Goal: Transaction & Acquisition: Book appointment/travel/reservation

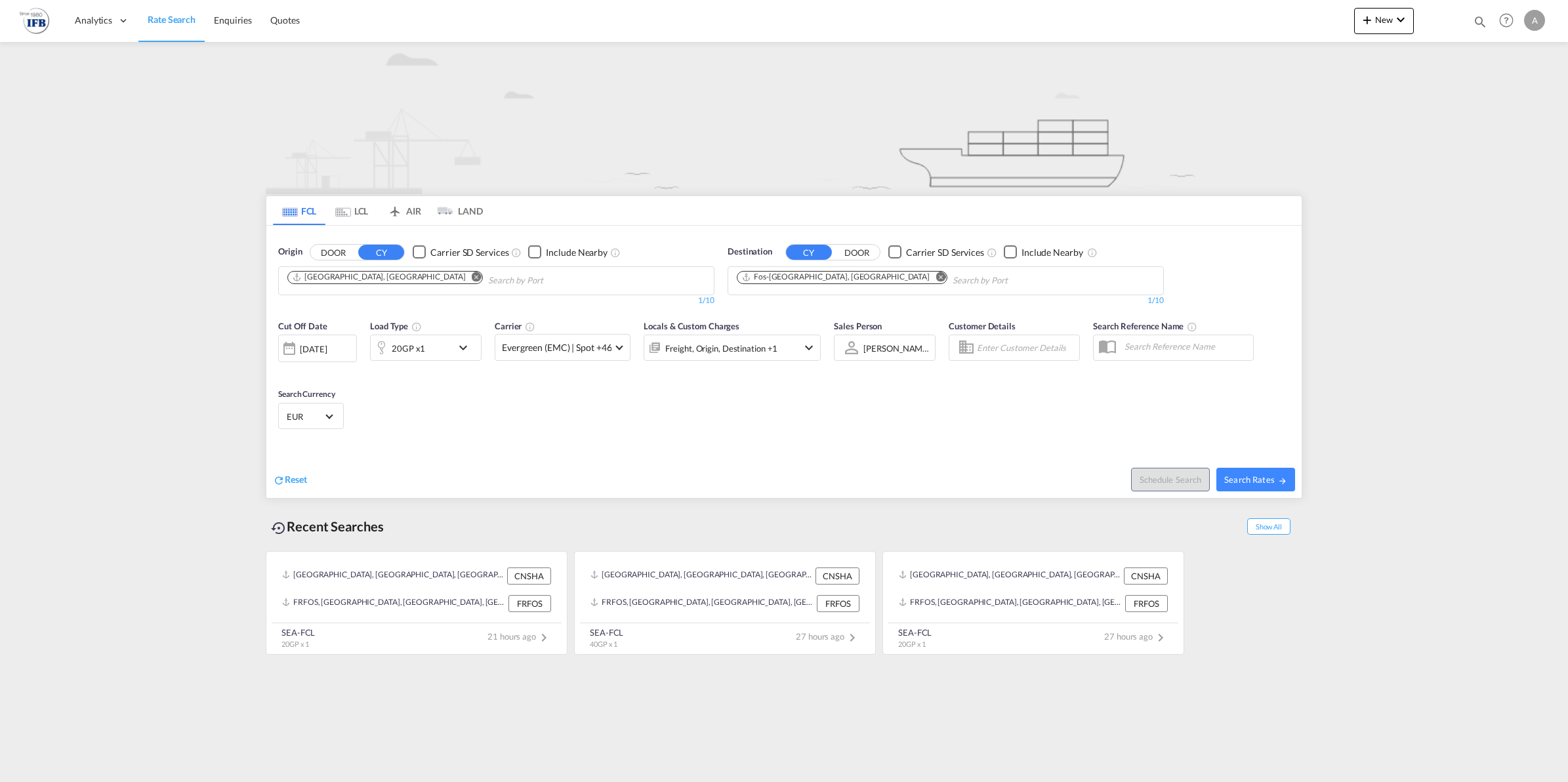
click at [327, 353] on div "02 Oct 2025" at bounding box center [313, 348] width 27 height 12
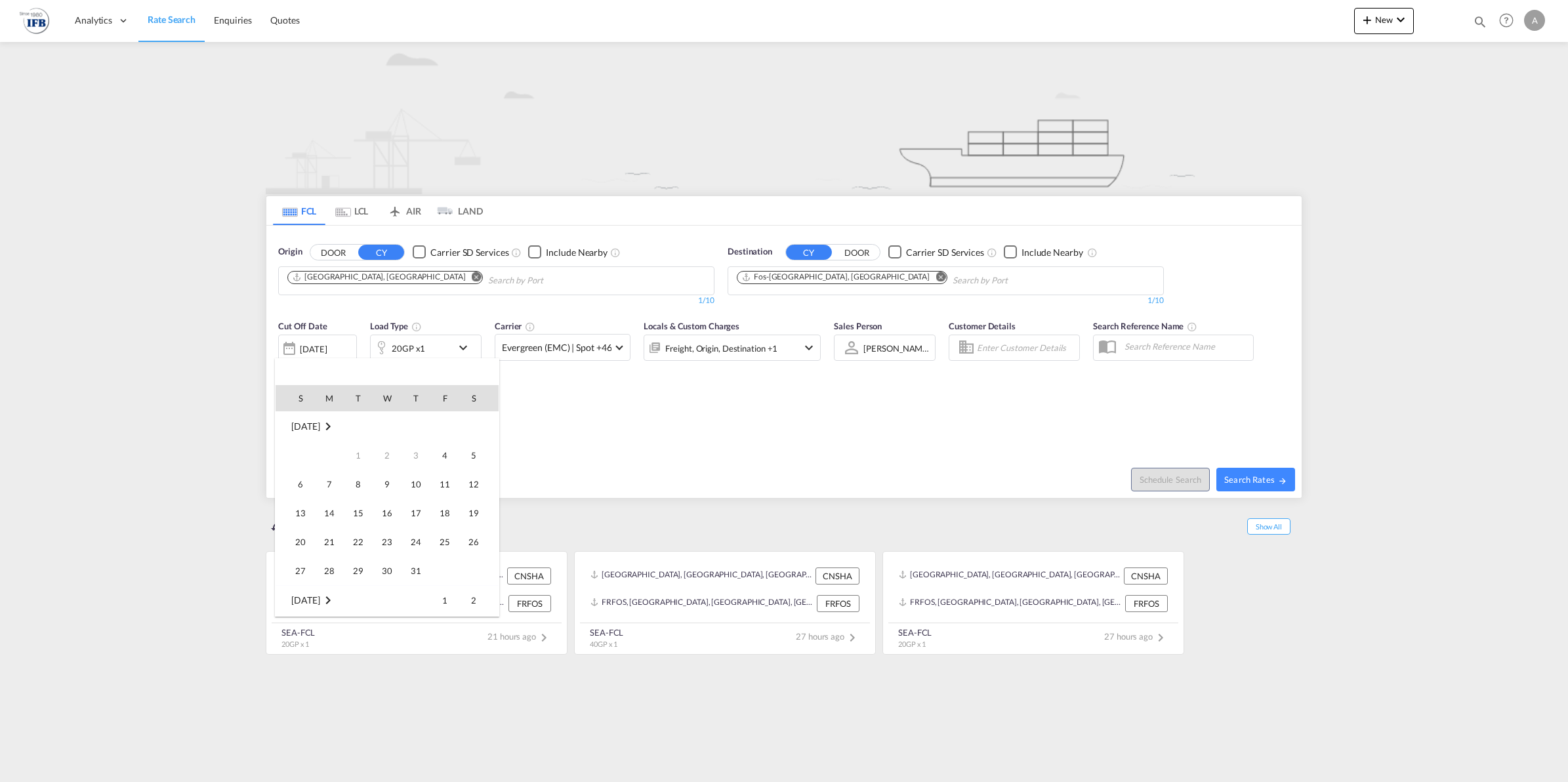
scroll to position [522, 0]
click at [307, 425] on span "Oct 2025" at bounding box center [305, 426] width 28 height 11
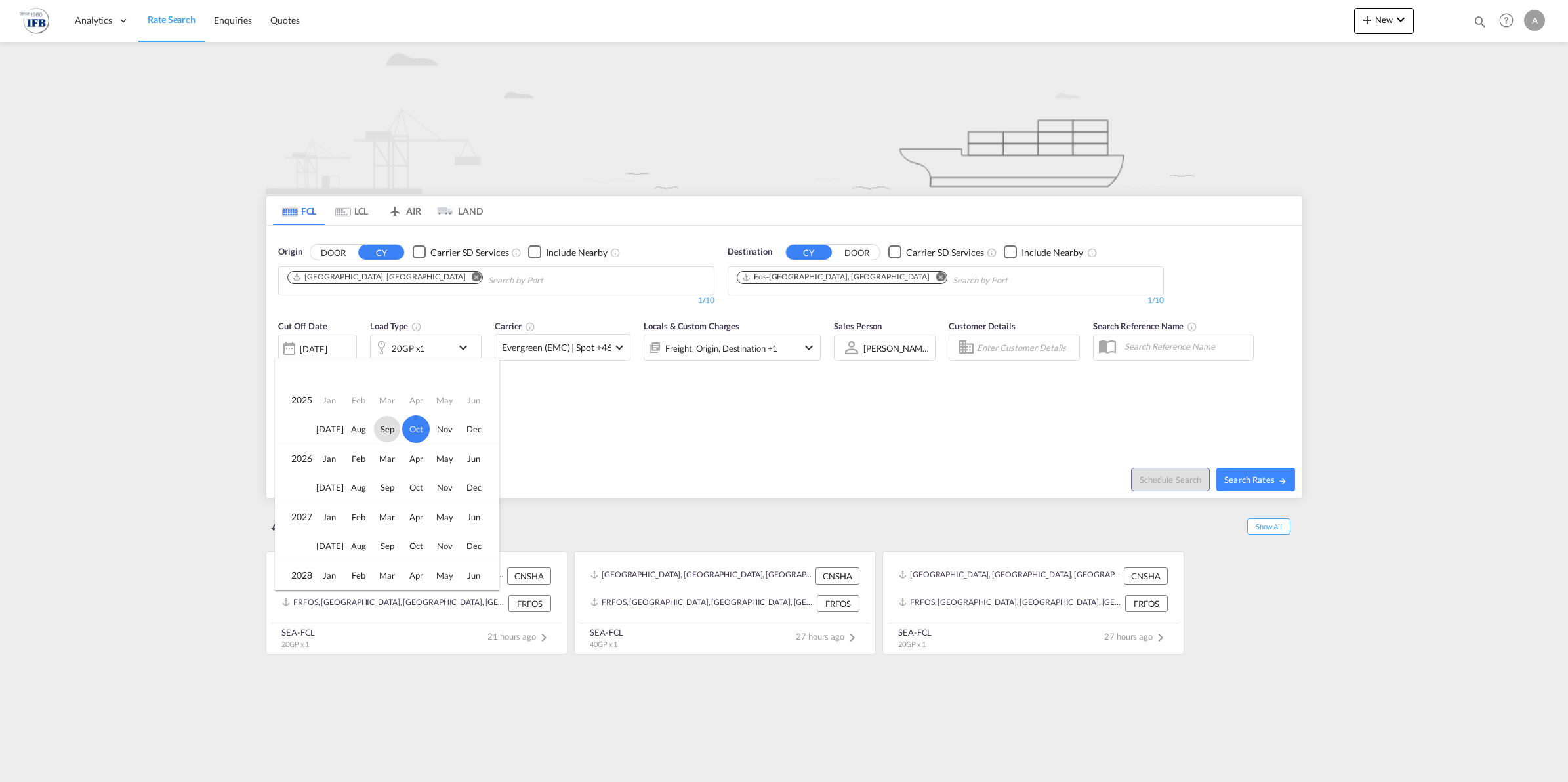
click at [386, 427] on span "Sep" at bounding box center [387, 428] width 26 height 26
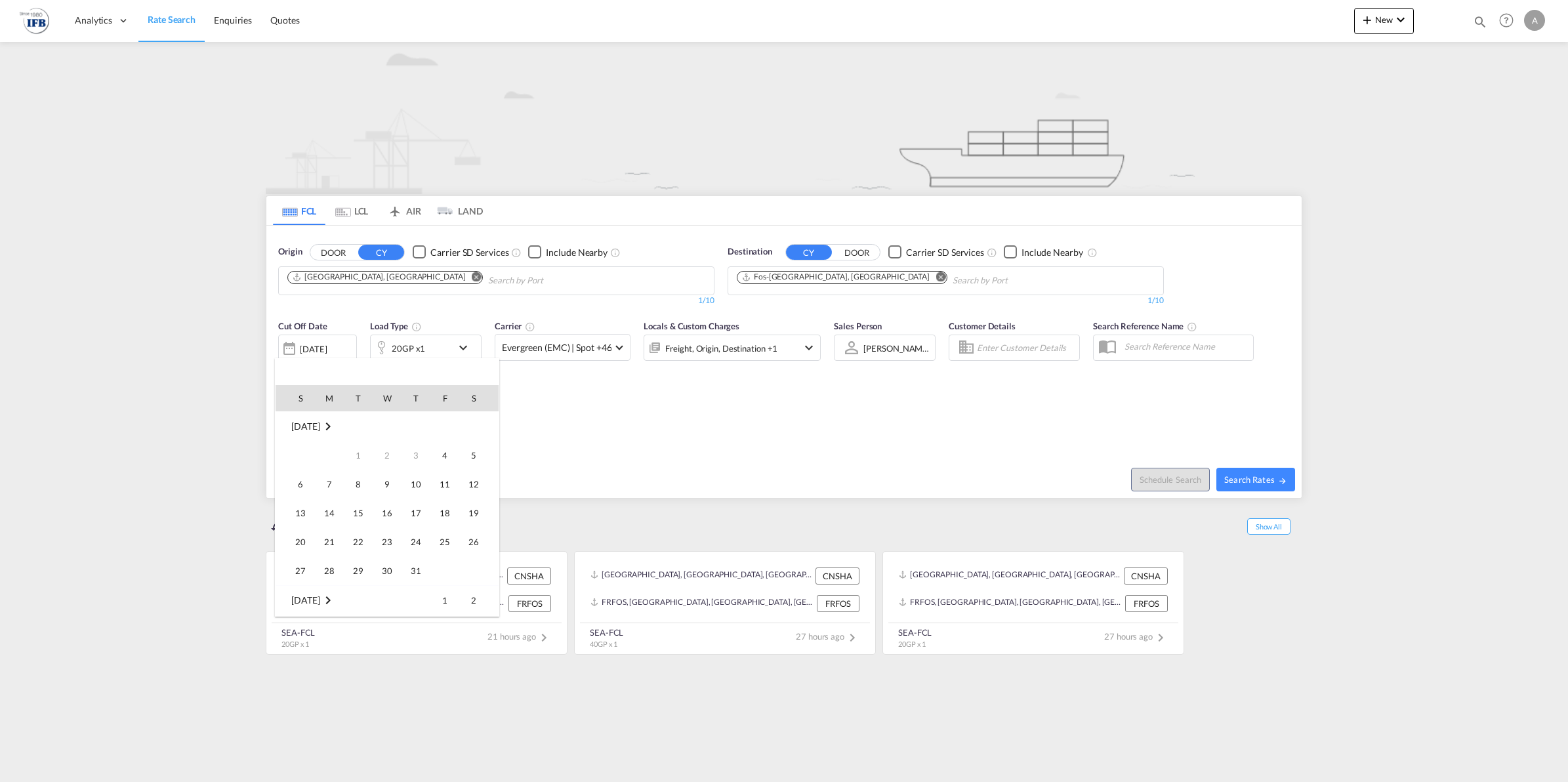
scroll to position [347, 0]
click at [470, 459] on span "6" at bounding box center [473, 454] width 26 height 26
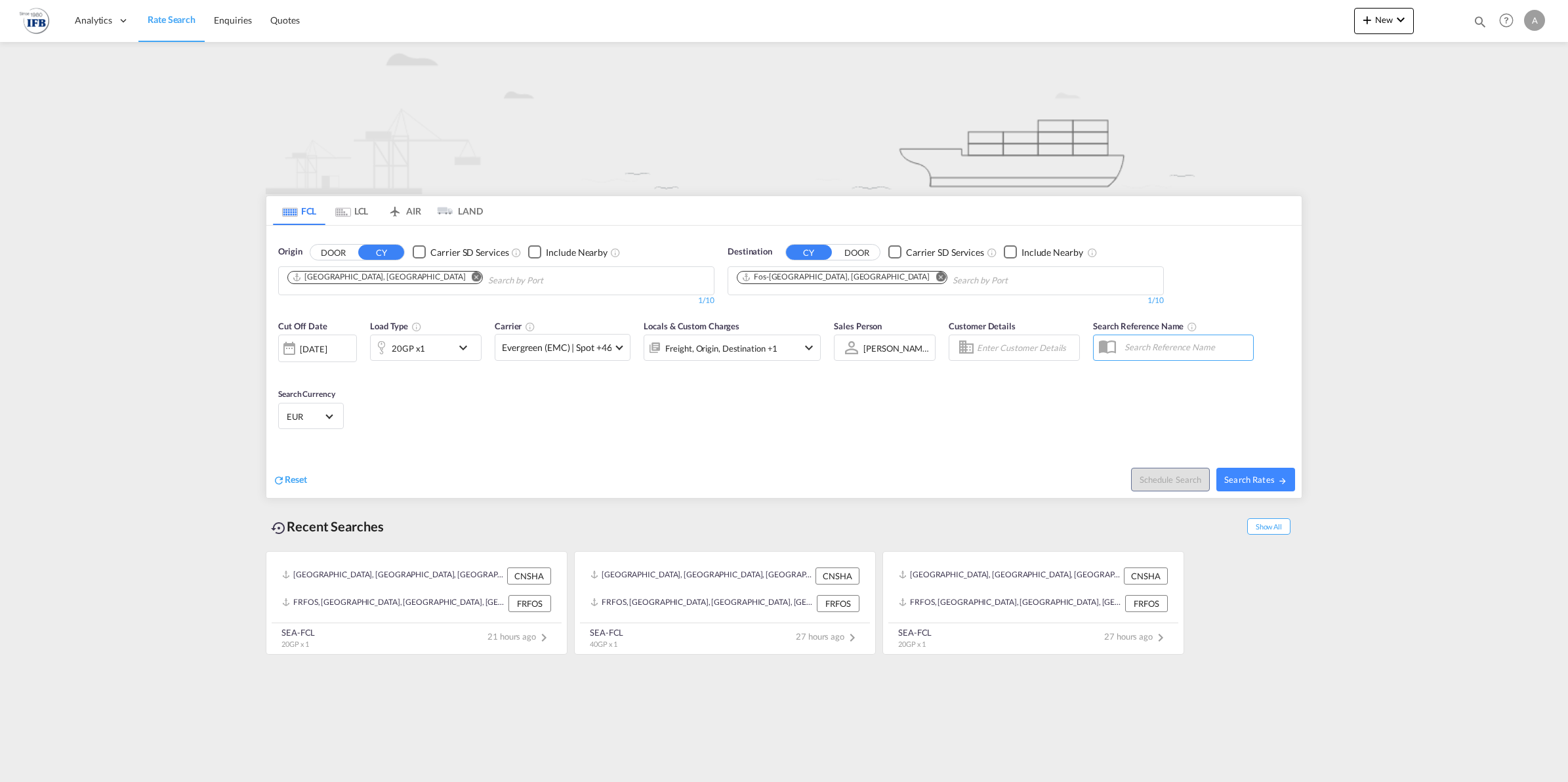
click at [434, 350] on div "20GP x1" at bounding box center [411, 347] width 81 height 26
click at [323, 404] on span "20GP" at bounding box center [318, 407] width 38 height 13
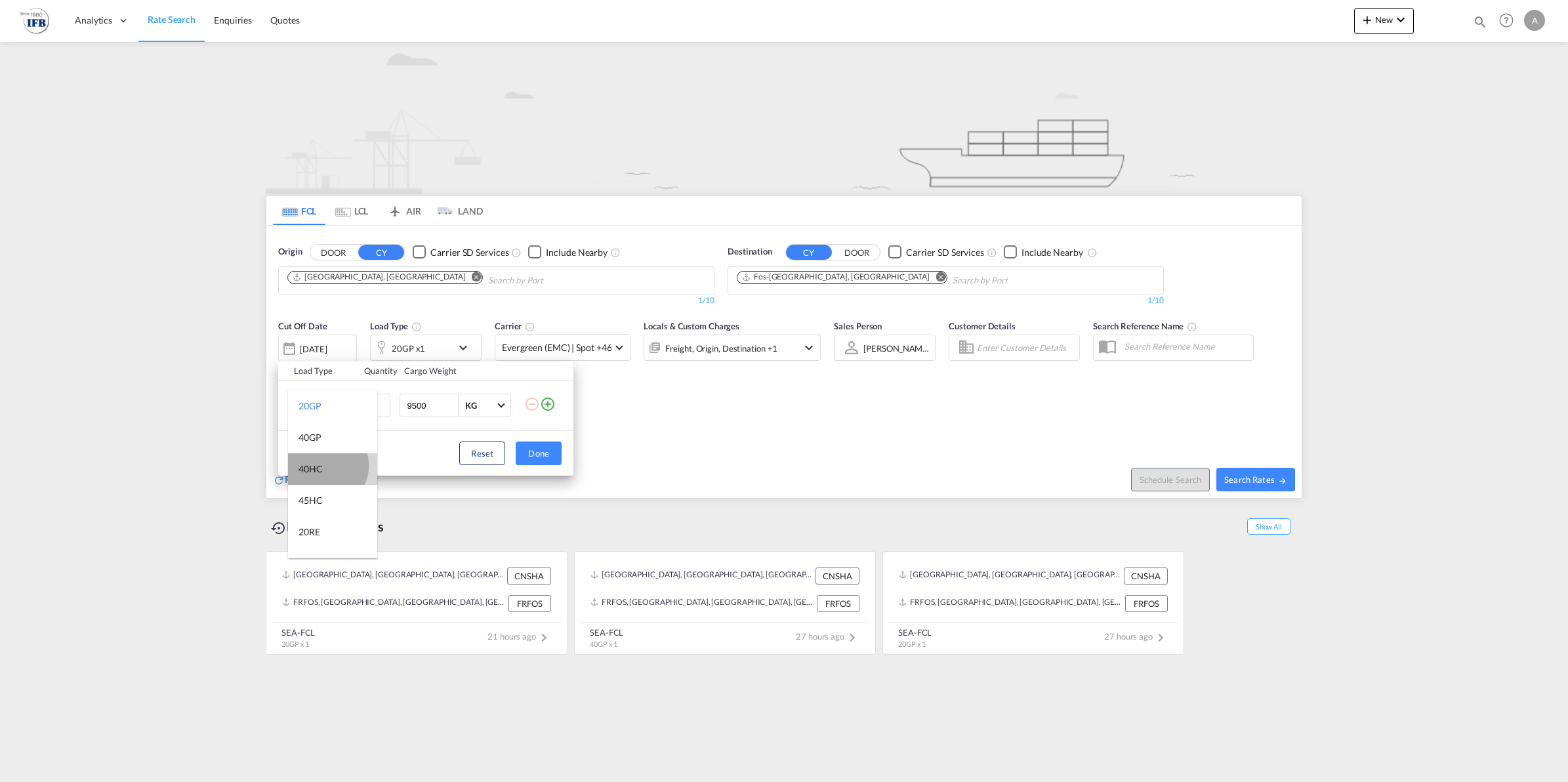
click at [326, 466] on md-option "40HC" at bounding box center [332, 469] width 89 height 31
click at [532, 454] on button "Done" at bounding box center [538, 454] width 46 height 23
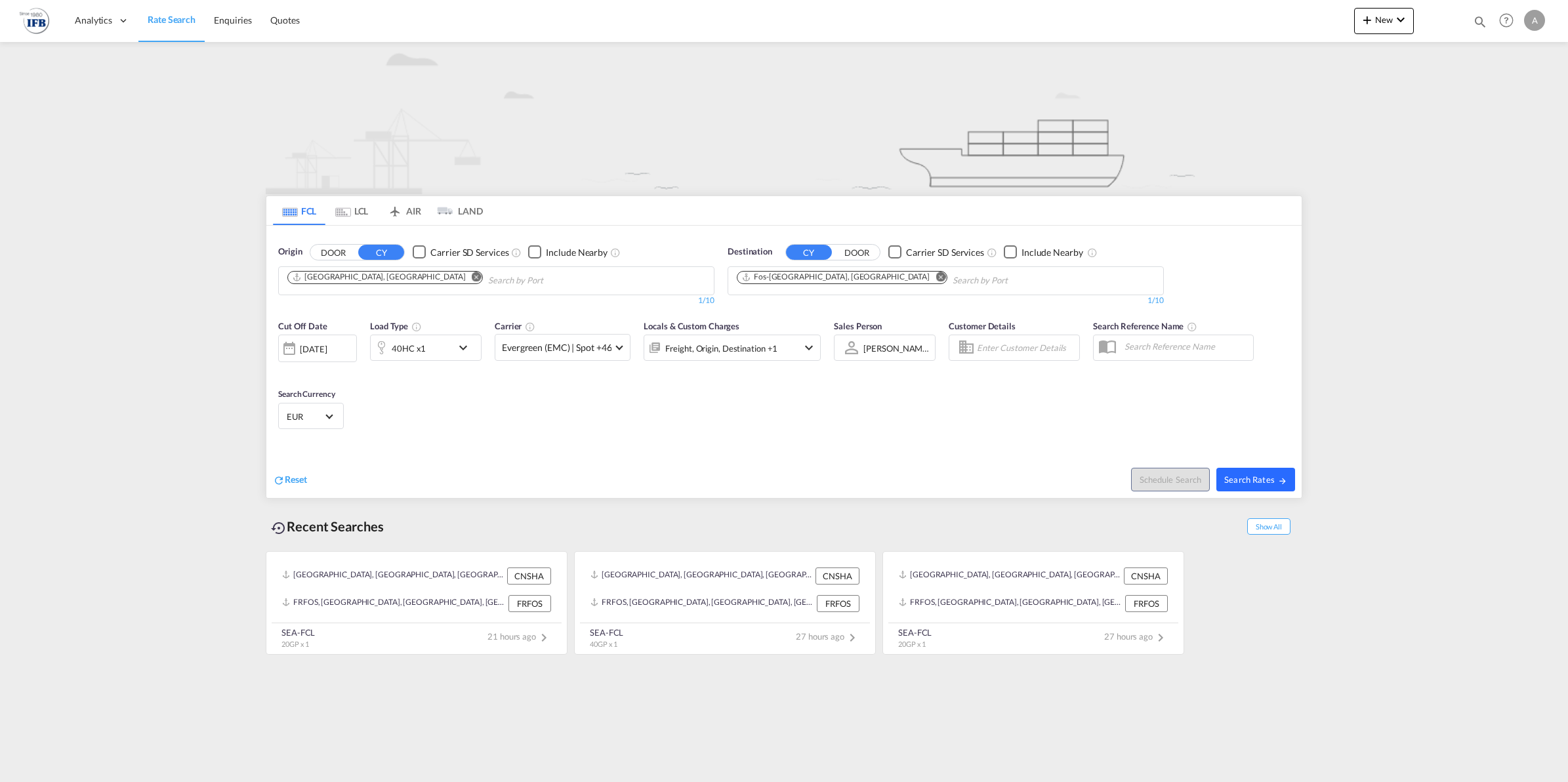
click at [1265, 490] on button "Search Rates" at bounding box center [1255, 480] width 78 height 23
type input "CNSHA to FRFOS / 6 Sep 2025"
